Goal: Understand process/instructions

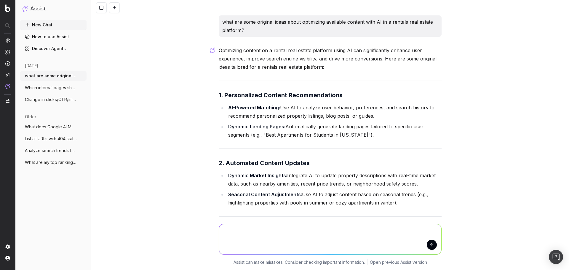
scroll to position [199, 0]
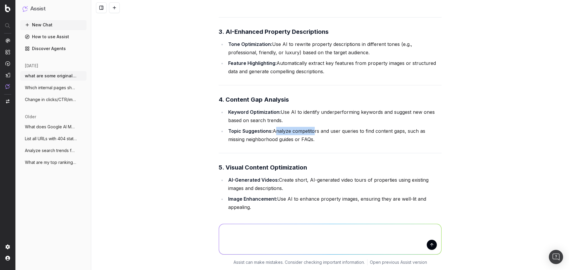
click at [325, 140] on li "Topic Suggestions: Analyze competitors and user queries to find content gaps, s…" at bounding box center [333, 135] width 215 height 17
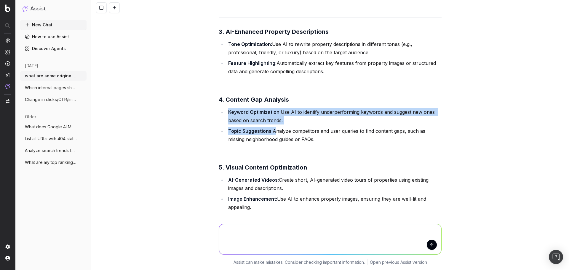
drag, startPoint x: 325, startPoint y: 140, endPoint x: 276, endPoint y: 132, distance: 49.9
click at [276, 132] on li "Topic Suggestions: Analyze competitors and user queries to find content gaps, s…" at bounding box center [333, 135] width 215 height 17
drag, startPoint x: 286, startPoint y: 114, endPoint x: 292, endPoint y: 122, distance: 10.1
click at [292, 122] on li "Keyword Optimization: Use AI to identify underperforming keywords and suggest n…" at bounding box center [333, 116] width 215 height 17
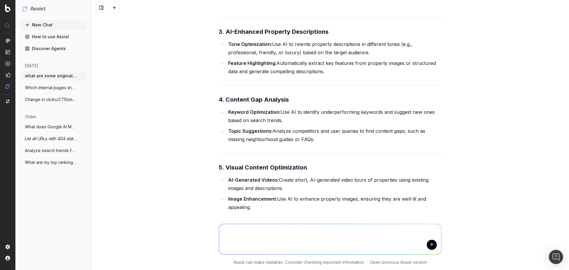
drag, startPoint x: 291, startPoint y: 124, endPoint x: 279, endPoint y: 113, distance: 16.6
click at [279, 113] on li "Keyword Optimization: Use AI to identify underperforming keywords and suggest n…" at bounding box center [333, 116] width 215 height 17
click at [310, 120] on li "Keyword Optimization: Use AI to identify underperforming keywords and suggest n…" at bounding box center [333, 116] width 215 height 17
click at [309, 114] on li "Keyword Optimization: Use AI to identify underperforming keywords and suggest n…" at bounding box center [333, 116] width 215 height 17
click at [317, 122] on li "Keyword Optimization: Use AI to identify underperforming keywords and suggest n…" at bounding box center [333, 116] width 215 height 17
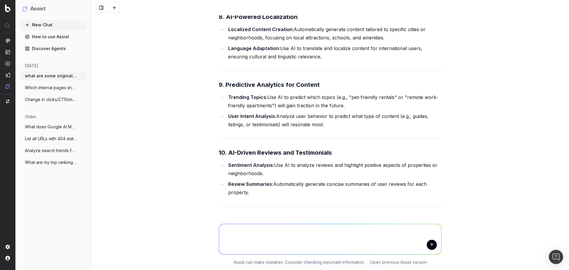
scroll to position [632, 0]
